Goal: Transaction & Acquisition: Purchase product/service

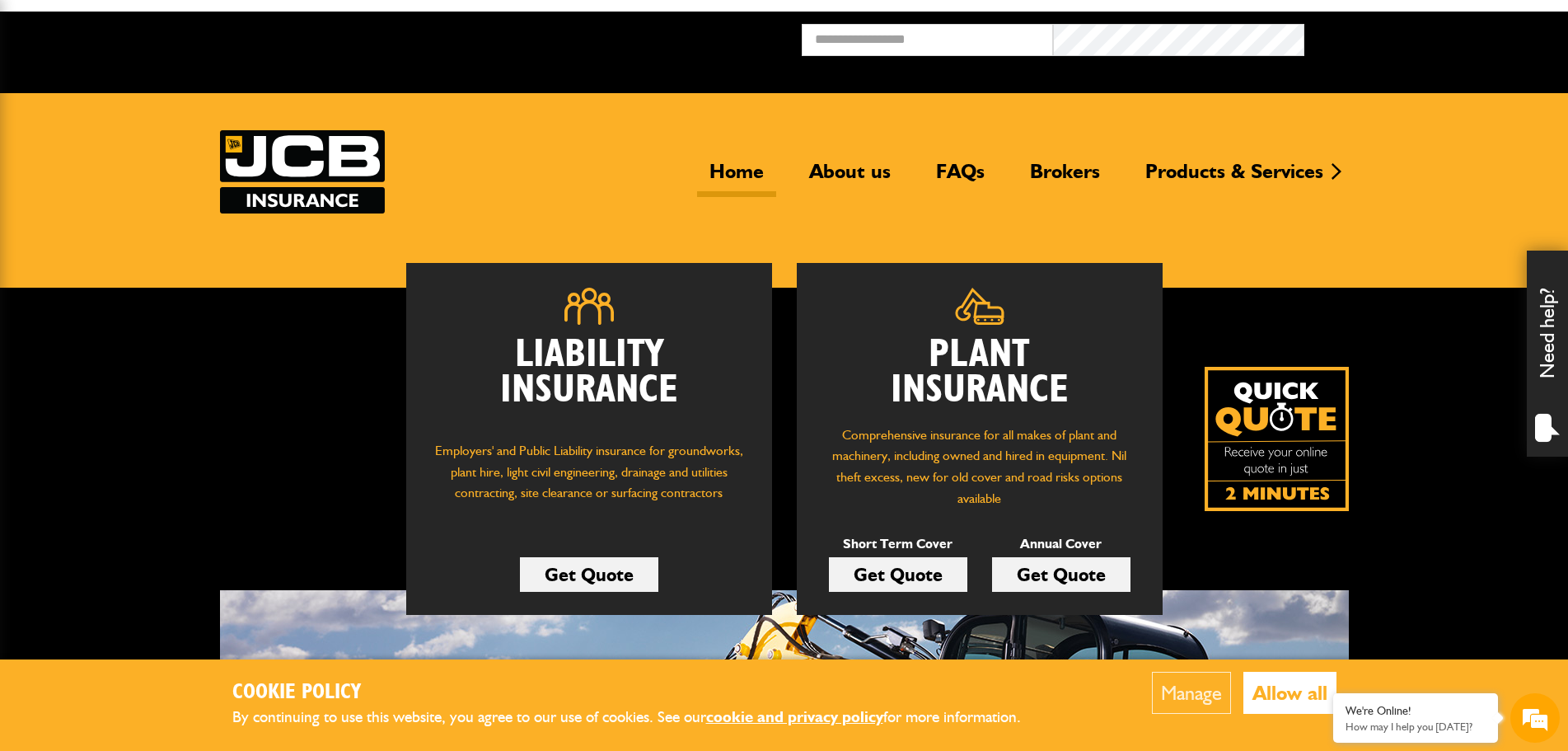
scroll to position [165, 0]
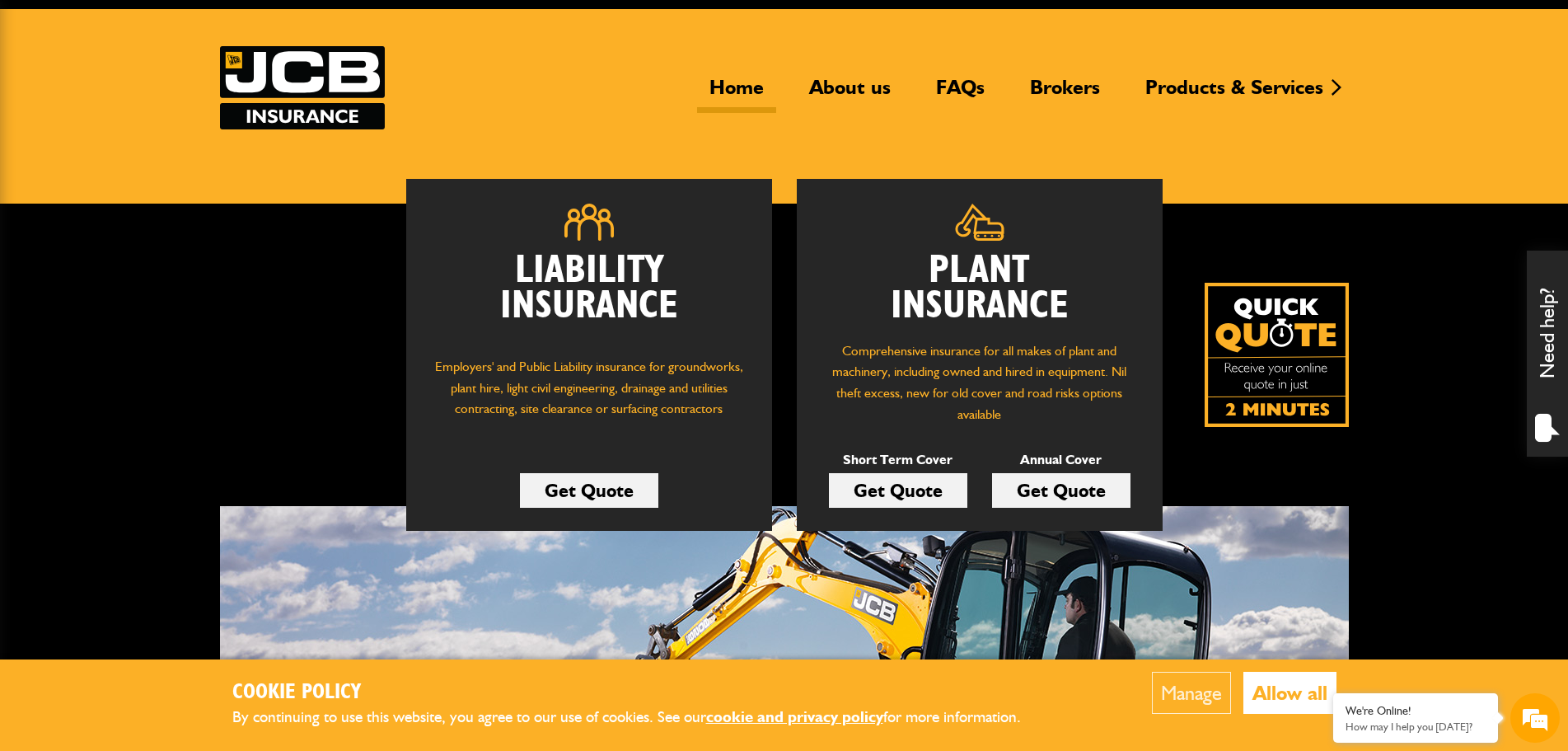
click at [921, 473] on link "Get Quote" at bounding box center [898, 490] width 139 height 35
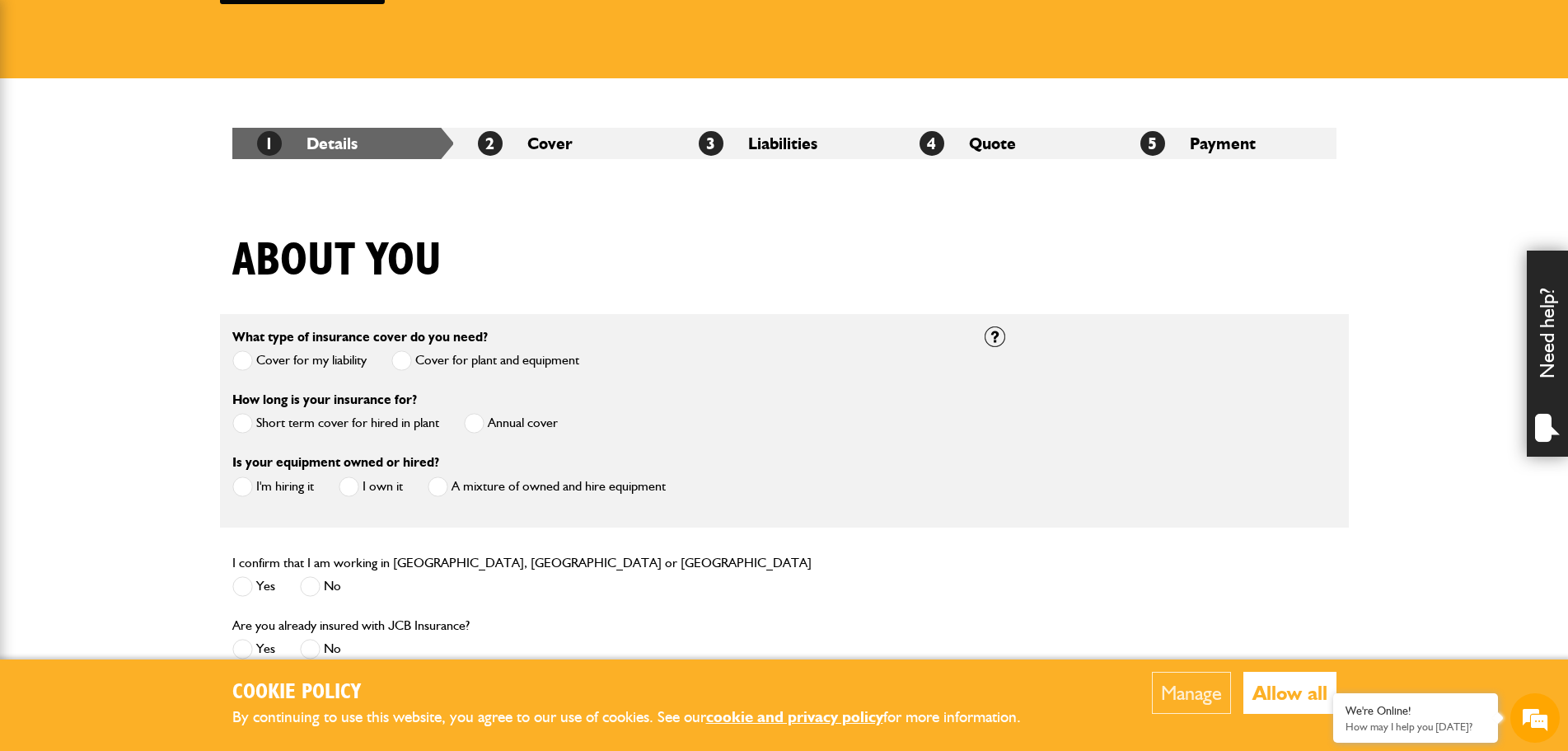
scroll to position [292, 0]
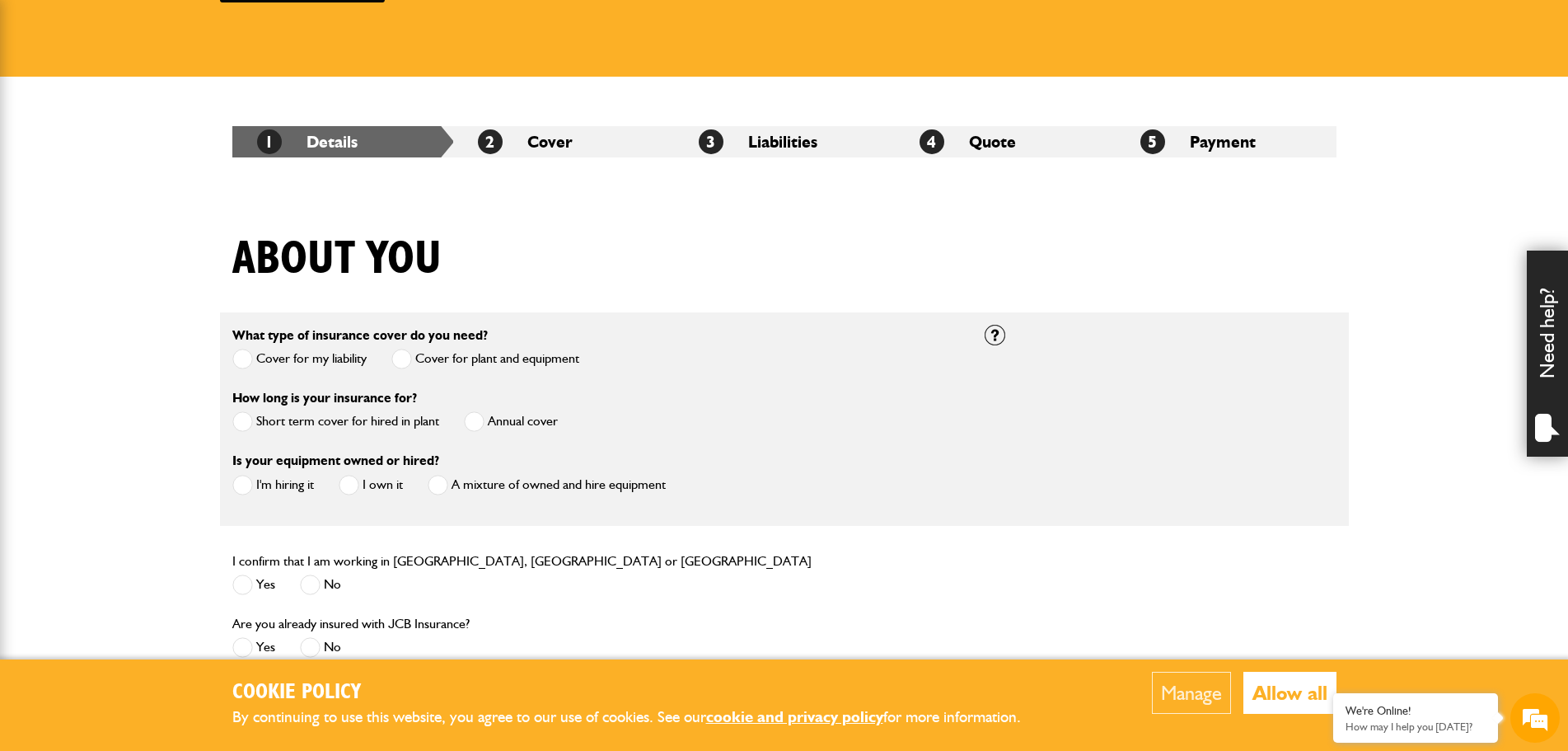
click at [240, 411] on span at bounding box center [242, 422] width 20 height 20
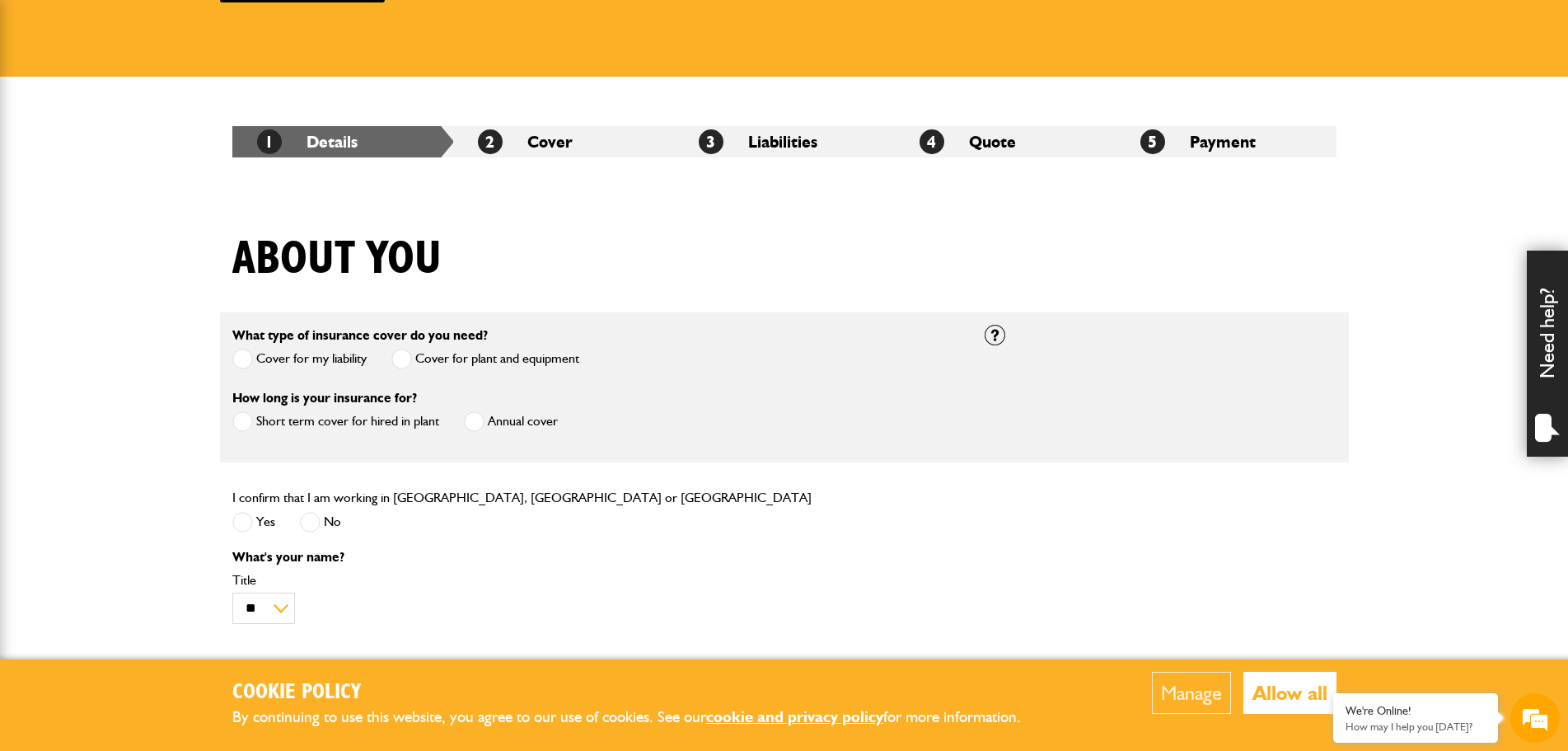
click at [251, 511] on span at bounding box center [242, 522] width 20 height 20
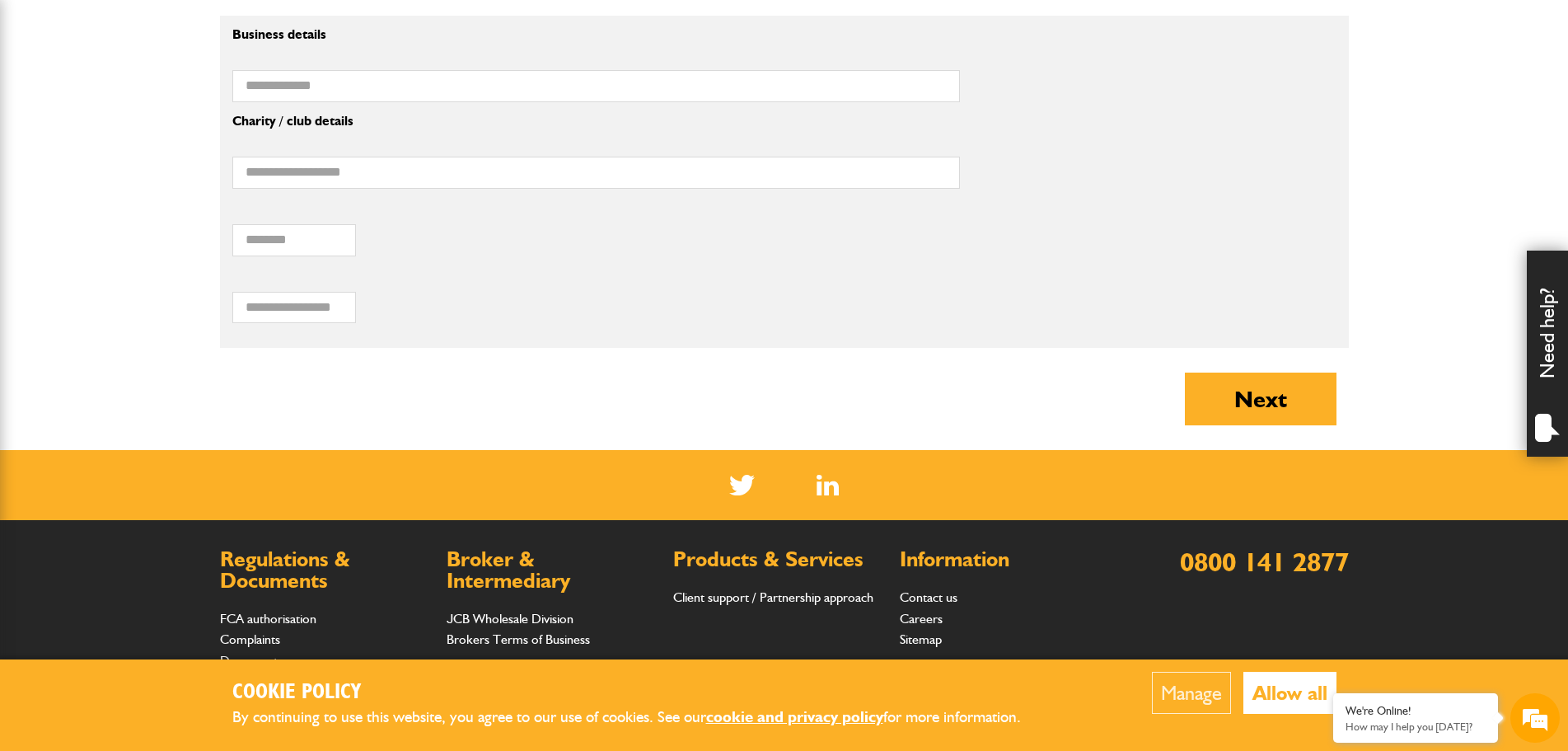
scroll to position [0, 0]
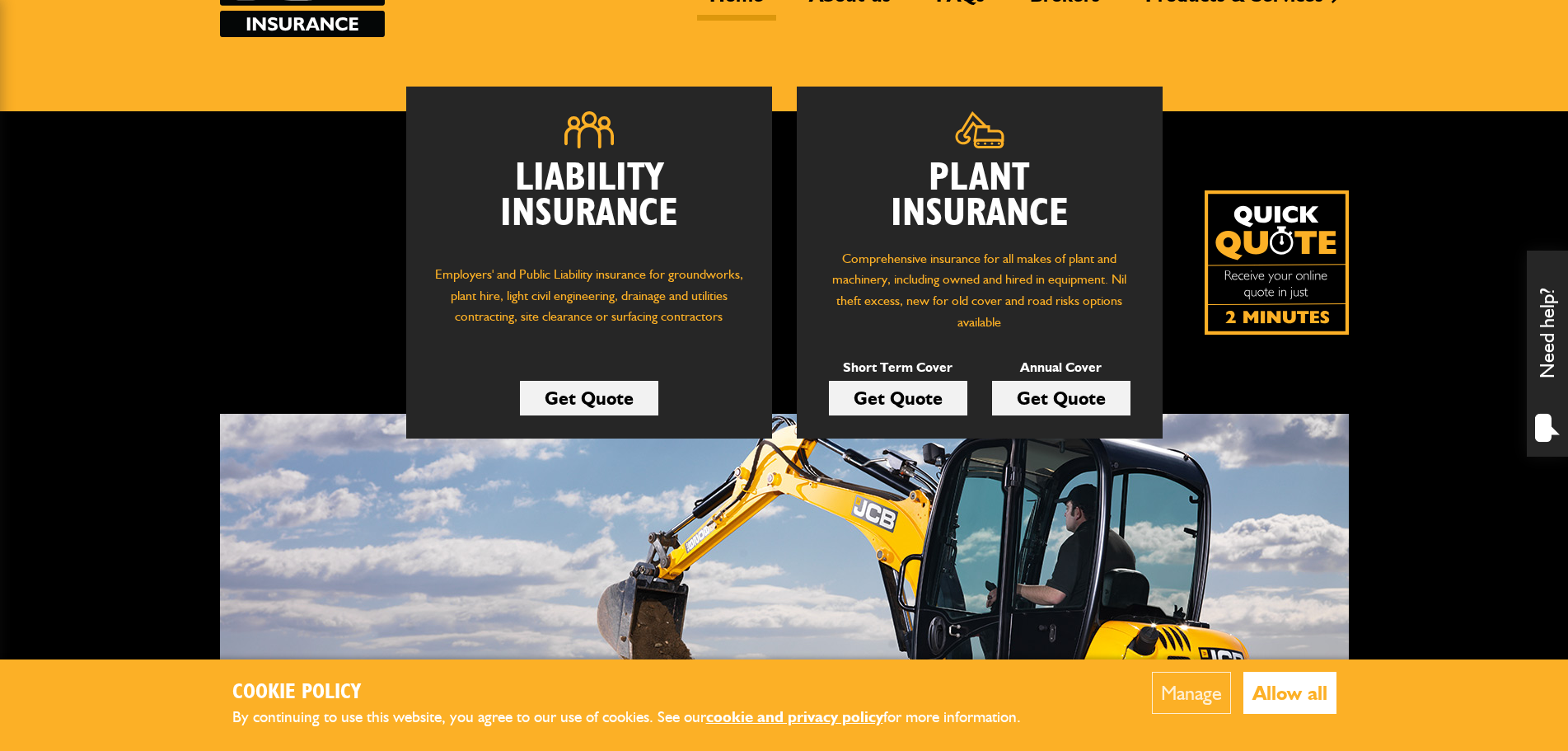
scroll to position [165, 0]
